Goal: Task Accomplishment & Management: Use online tool/utility

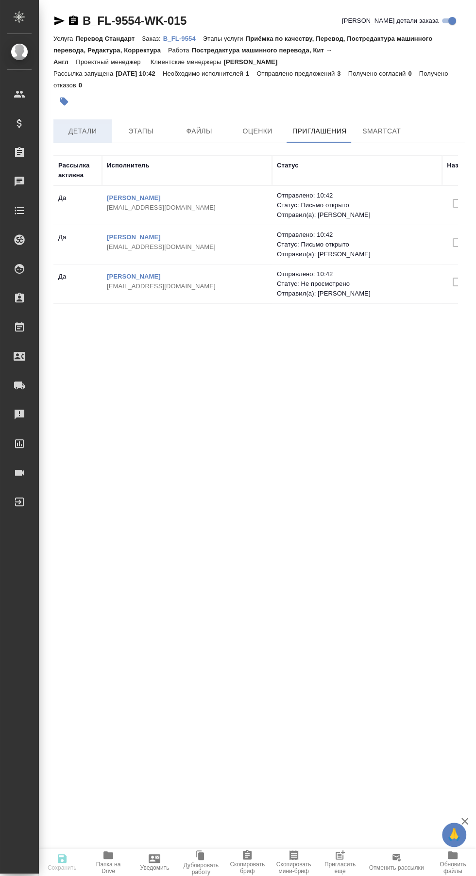
click at [86, 127] on span "Детали" at bounding box center [82, 131] width 47 height 12
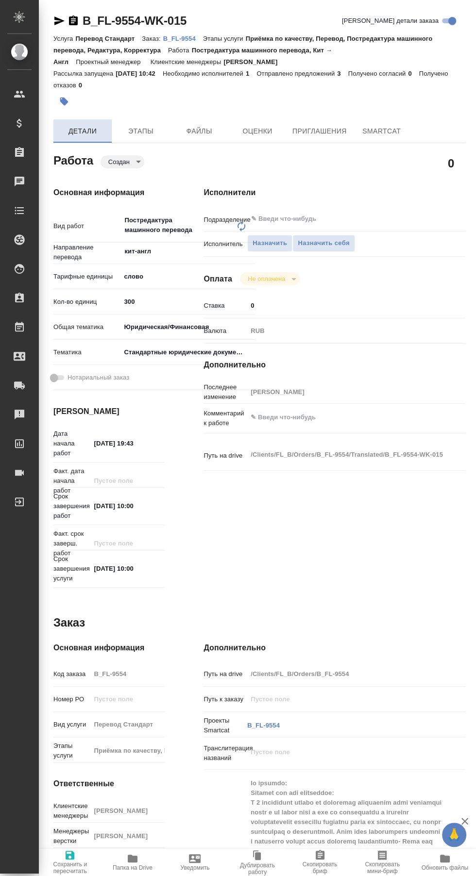
type textarea "x"
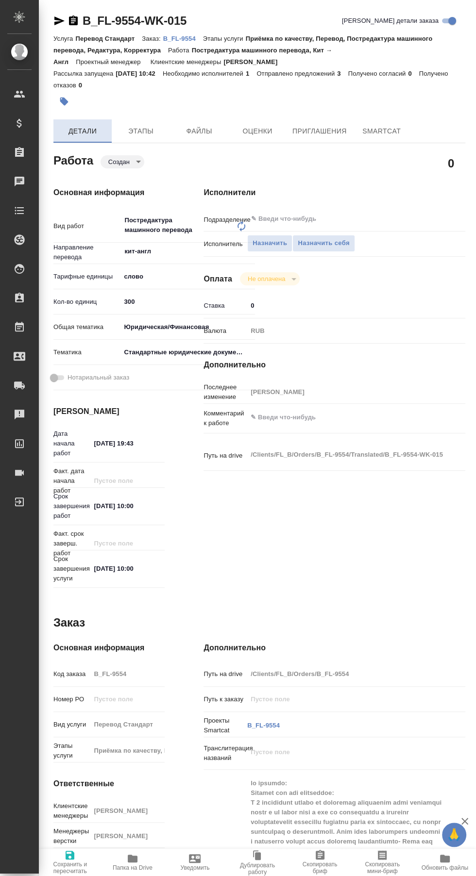
type textarea "x"
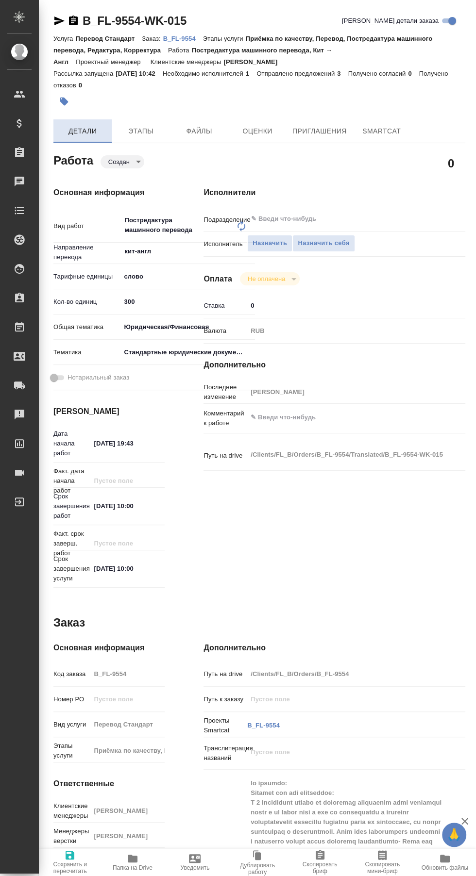
type textarea "x"
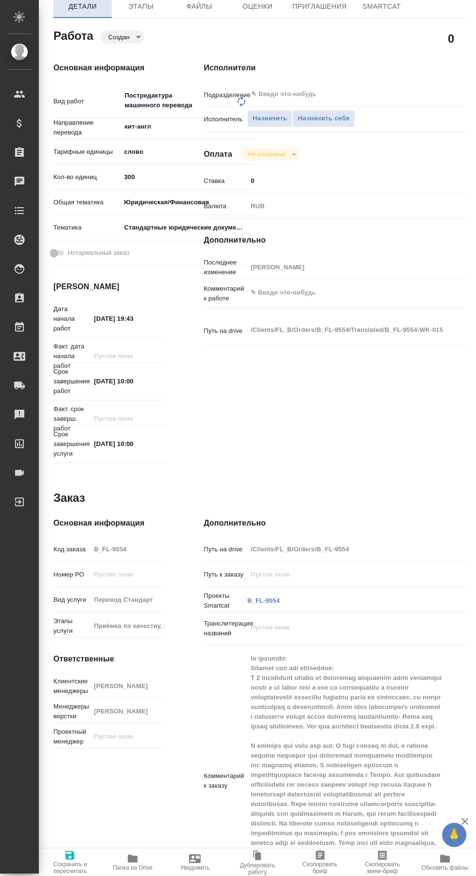
scroll to position [130, 0]
